Goal: Transaction & Acquisition: Purchase product/service

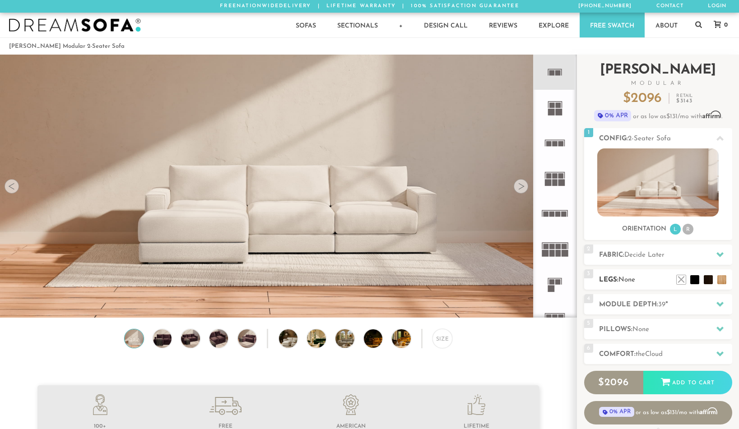
scroll to position [10172, 732]
click at [724, 281] on li at bounding box center [708, 266] width 36 height 36
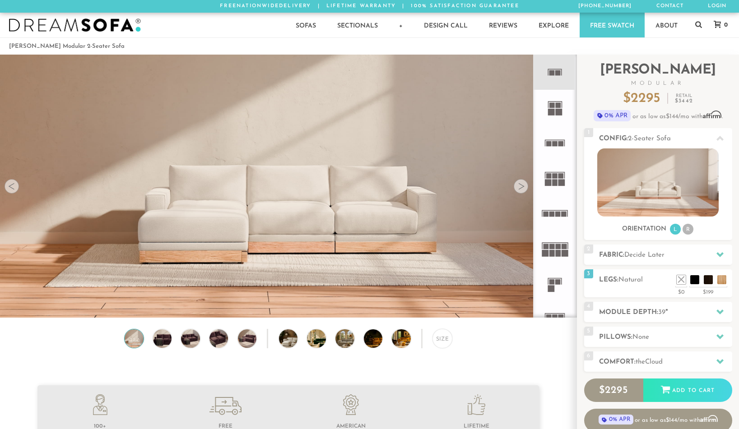
click at [520, 187] on div at bounding box center [521, 186] width 14 height 14
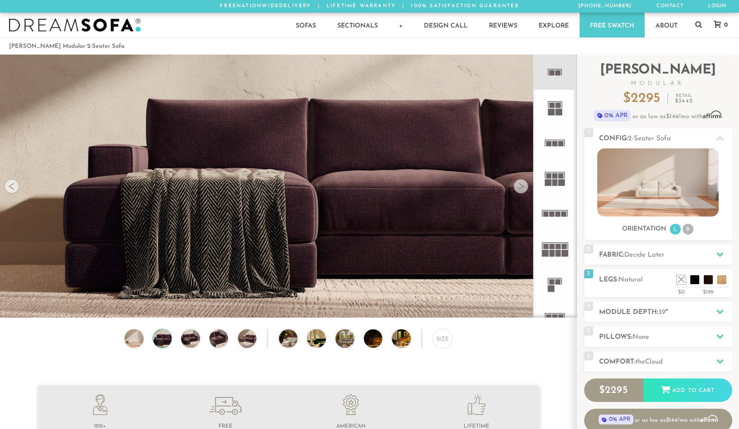
click at [520, 187] on div at bounding box center [521, 186] width 14 height 14
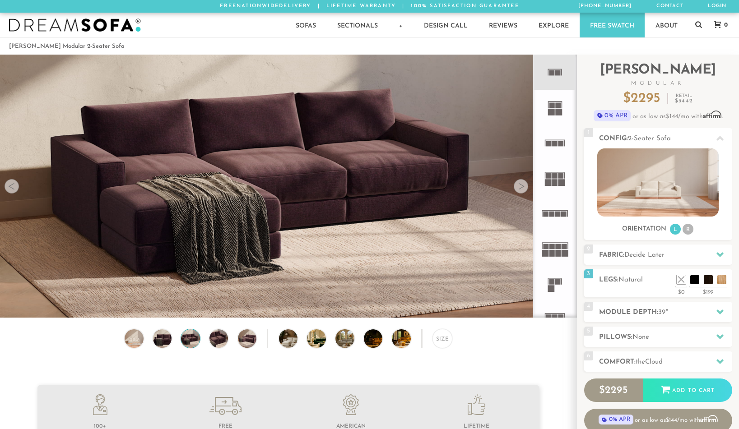
click at [520, 187] on div at bounding box center [521, 186] width 14 height 14
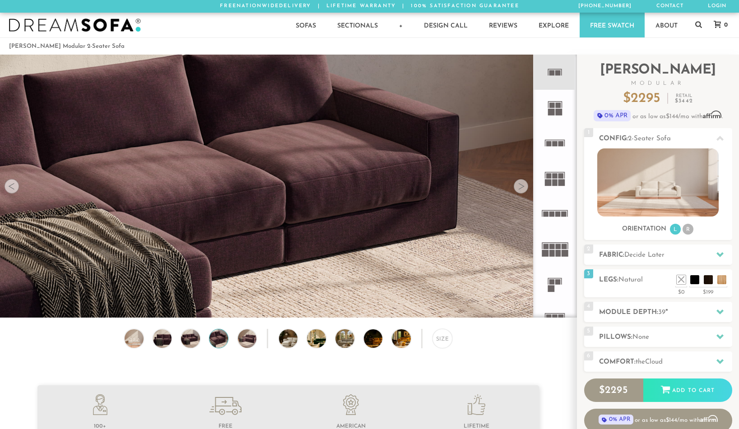
click at [520, 187] on div at bounding box center [521, 186] width 14 height 14
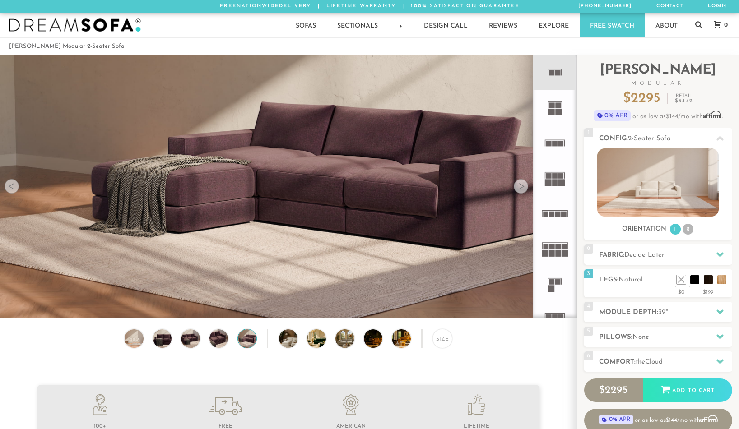
click at [520, 187] on div at bounding box center [521, 186] width 14 height 14
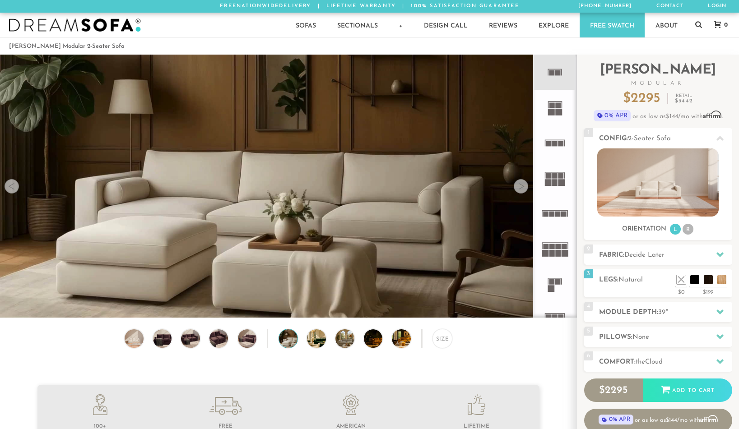
click at [520, 187] on div at bounding box center [521, 186] width 14 height 14
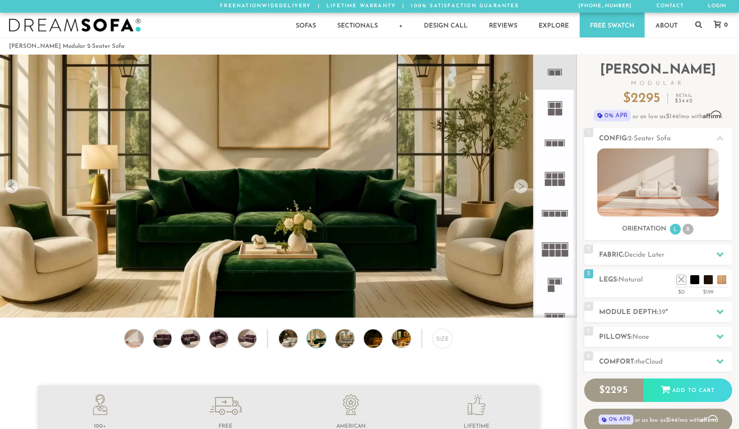
click at [520, 187] on div at bounding box center [521, 186] width 14 height 14
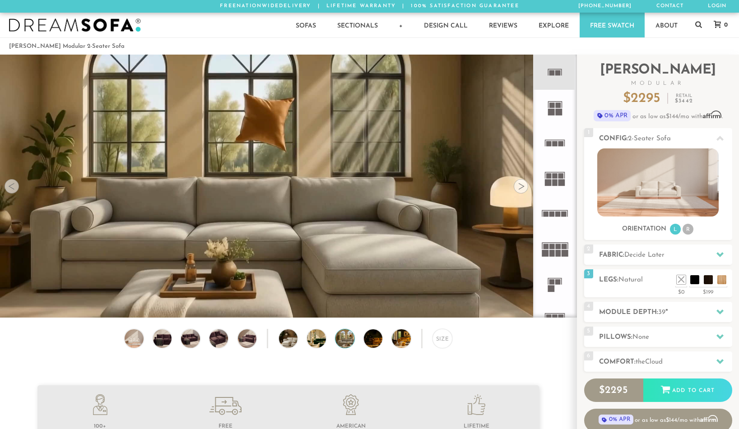
click at [520, 187] on div at bounding box center [521, 186] width 14 height 14
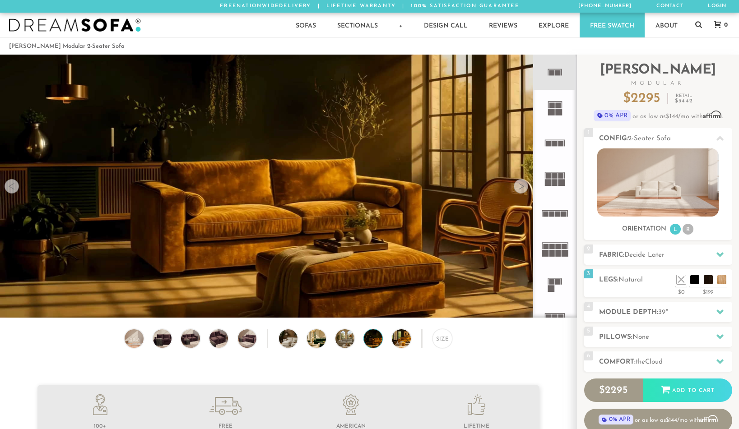
click at [520, 187] on div at bounding box center [521, 186] width 14 height 14
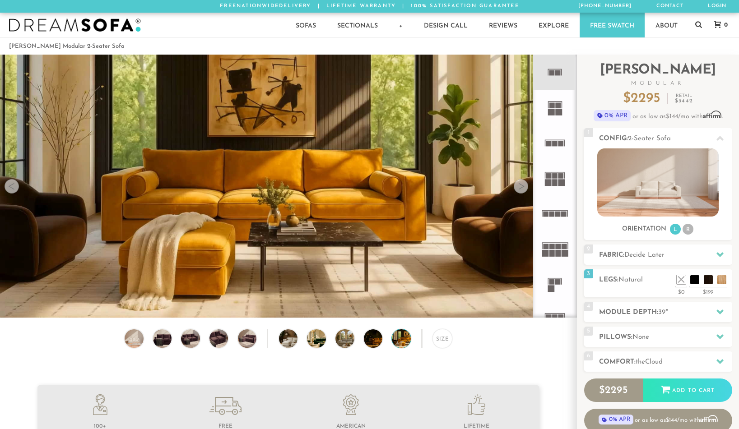
click at [520, 187] on div at bounding box center [521, 186] width 14 height 14
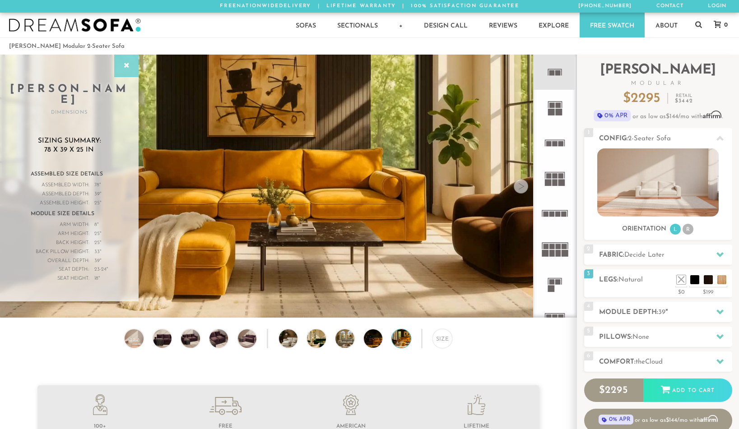
click at [121, 60] on div at bounding box center [126, 66] width 24 height 23
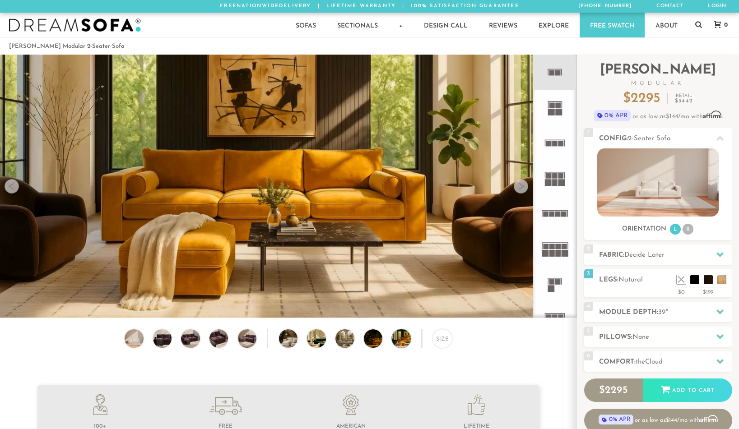
click at [11, 187] on div at bounding box center [12, 186] width 14 height 14
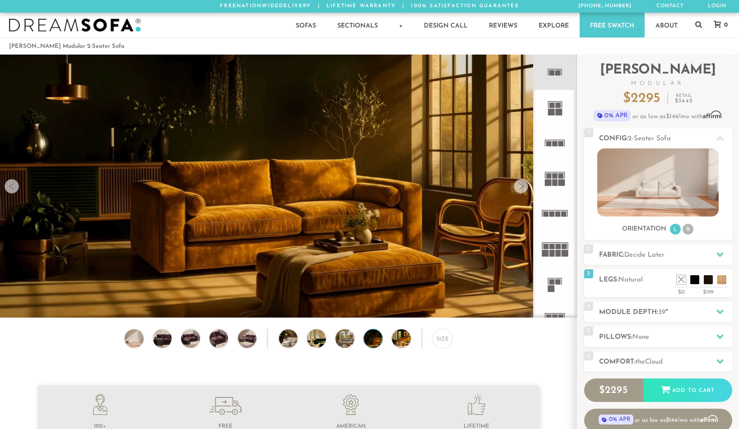
click at [11, 187] on div at bounding box center [12, 186] width 14 height 14
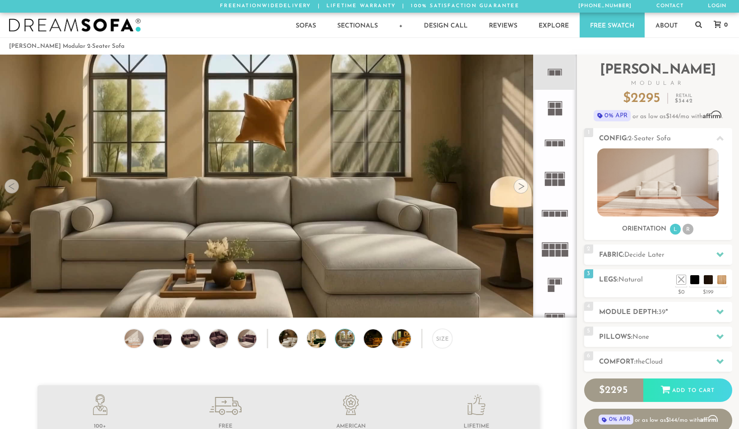
click at [11, 187] on div at bounding box center [12, 186] width 14 height 14
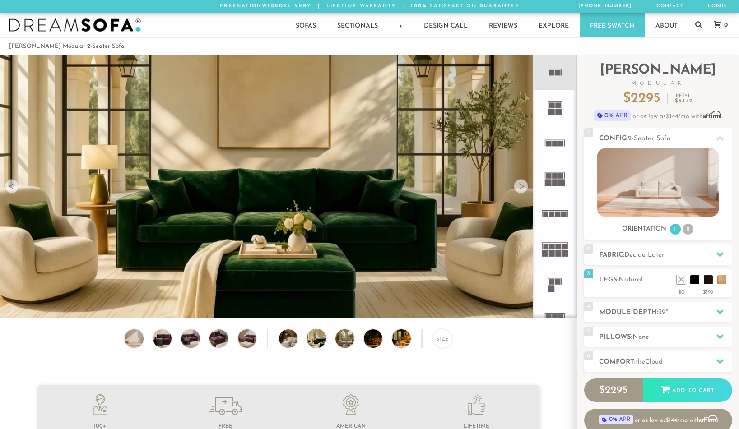
click at [11, 187] on div at bounding box center [12, 186] width 14 height 14
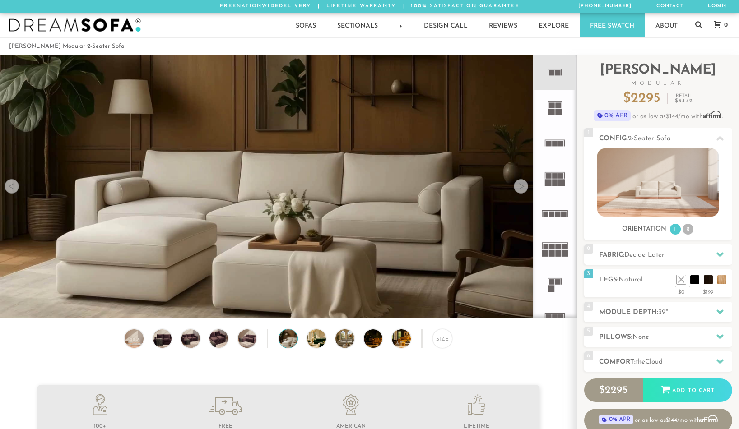
click at [11, 187] on div at bounding box center [12, 186] width 14 height 14
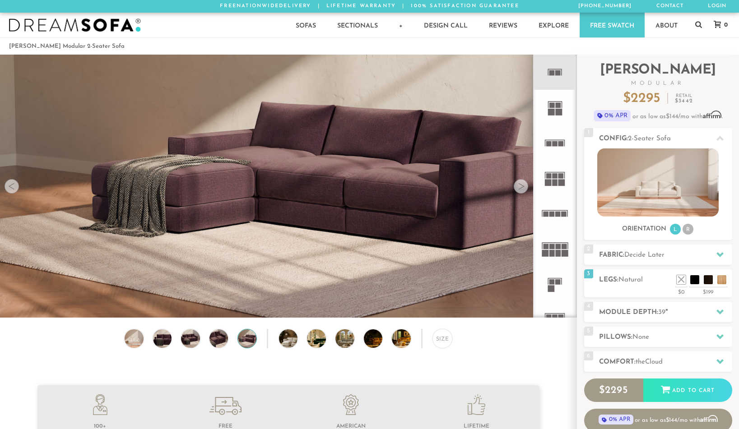
click at [11, 187] on div at bounding box center [12, 186] width 14 height 14
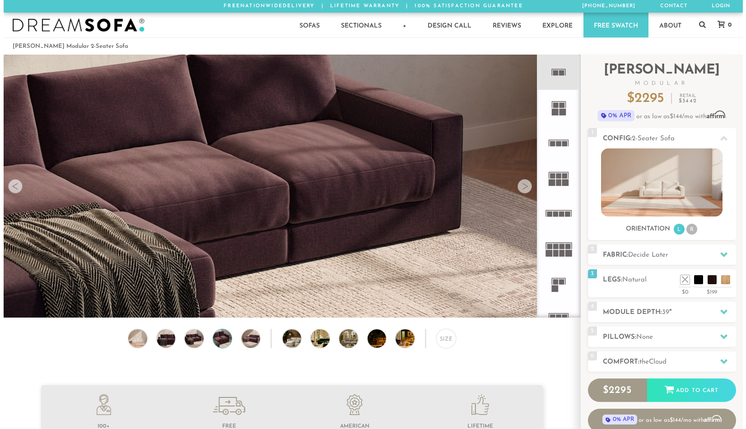
scroll to position [7, 7]
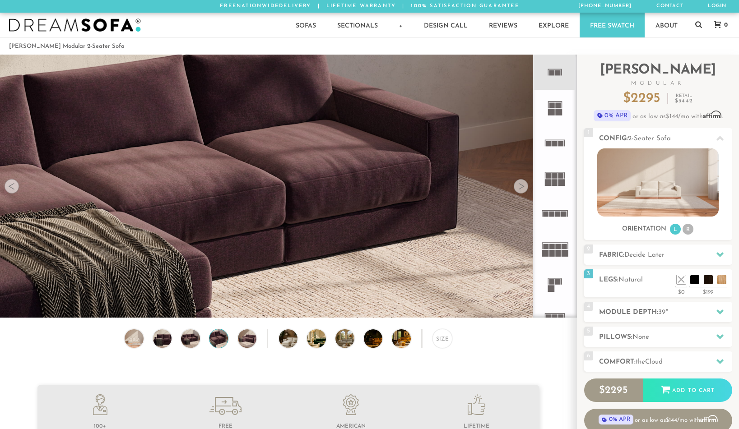
click at [14, 186] on div at bounding box center [12, 186] width 14 height 14
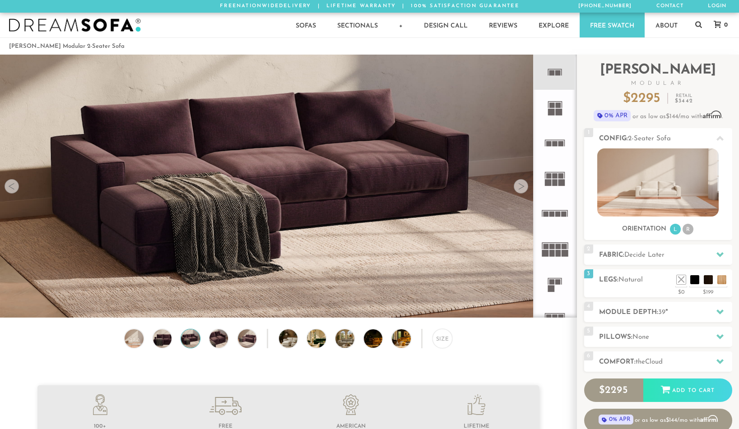
click at [14, 186] on div at bounding box center [12, 186] width 14 height 14
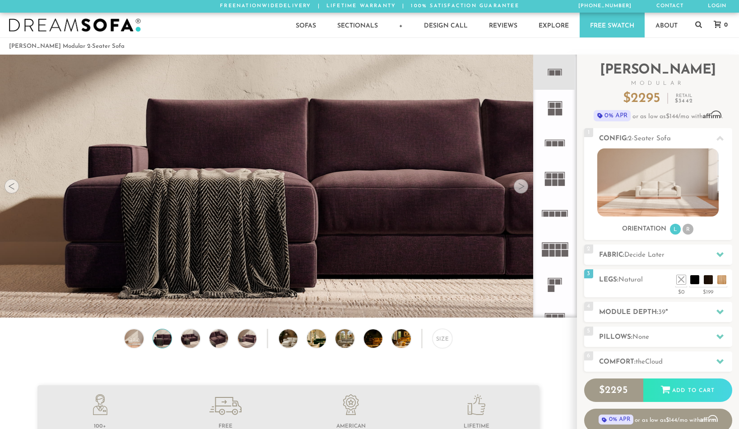
click at [14, 186] on div at bounding box center [12, 186] width 14 height 14
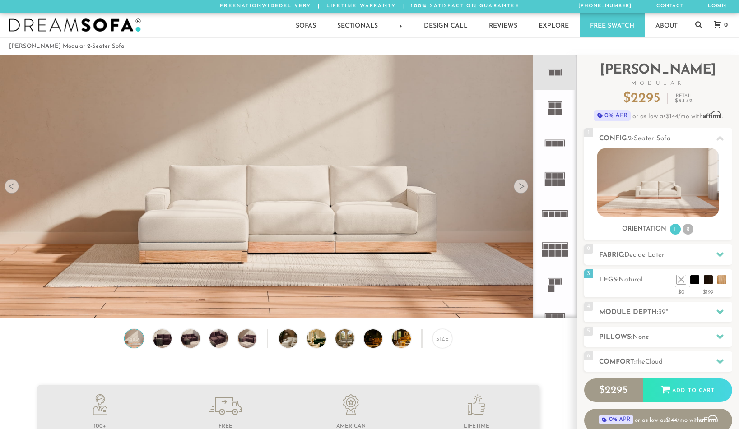
click at [239, 249] on video at bounding box center [288, 153] width 577 height 288
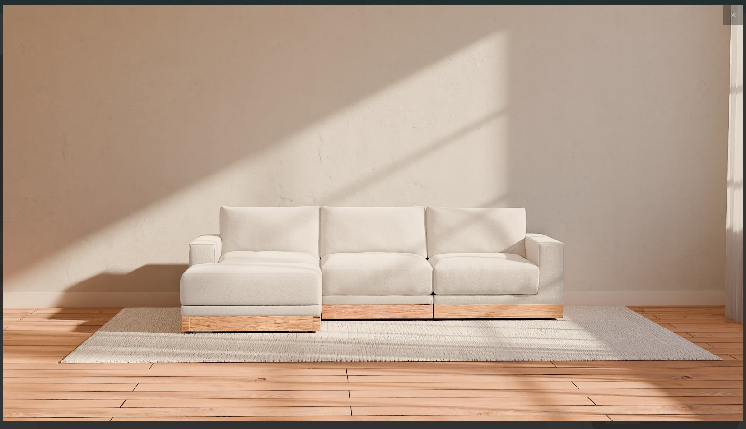
scroll to position [10185, 739]
click at [238, 316] on img at bounding box center [373, 213] width 740 height 417
